Goal: Check status

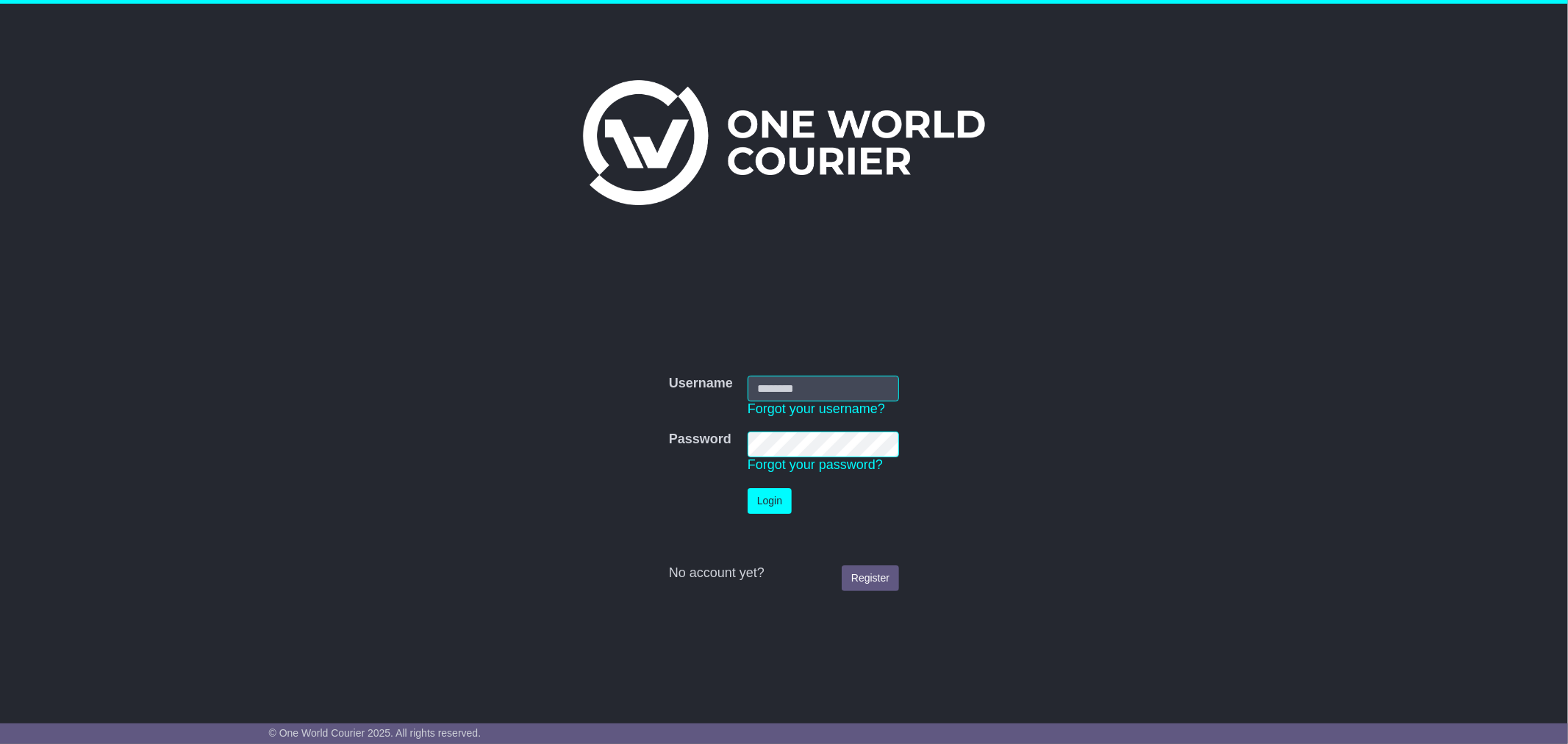
type input "**********"
click at [767, 500] on button "Login" at bounding box center [770, 500] width 44 height 25
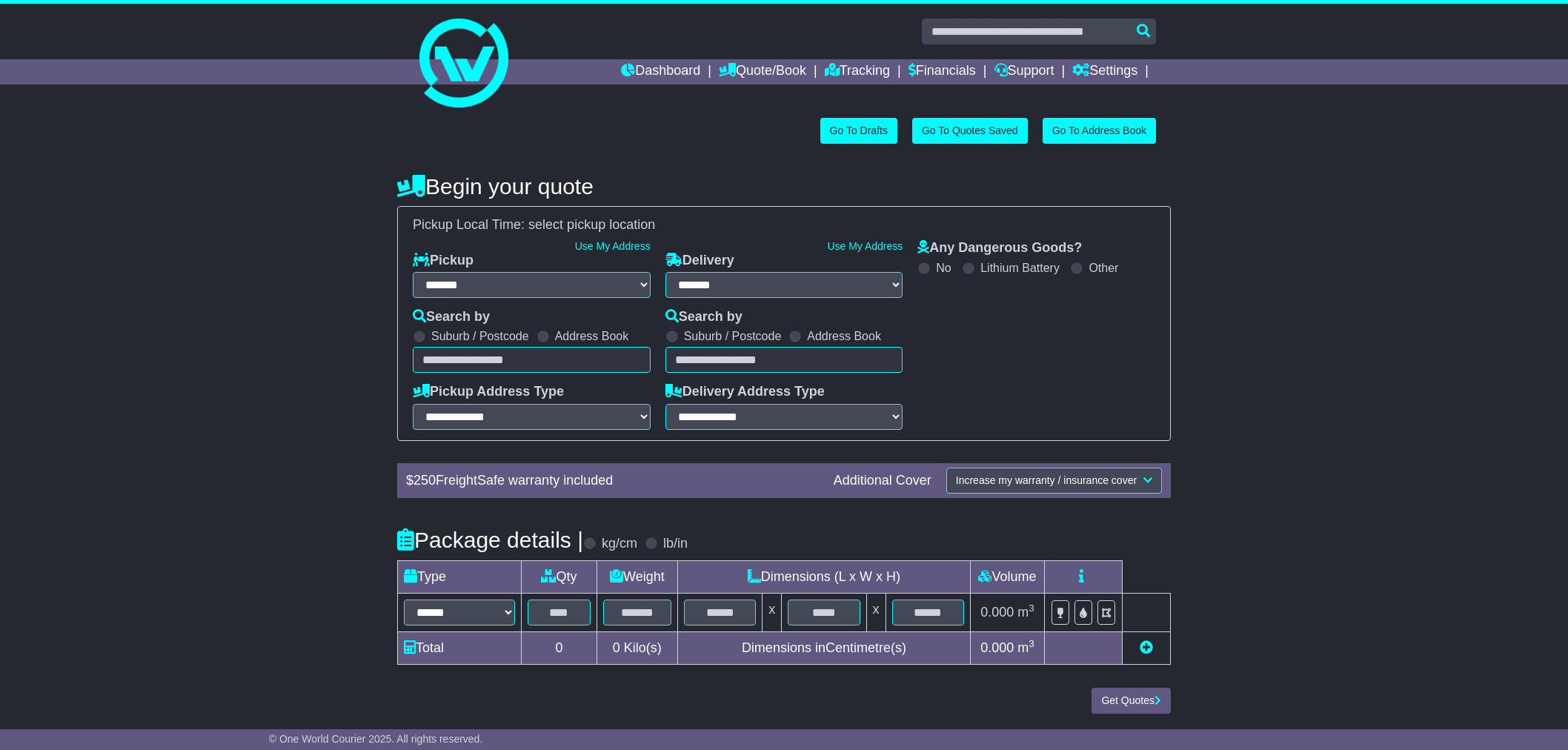
select select "**"
click at [856, 71] on link "Tracking" at bounding box center [858, 71] width 65 height 26
